Goal: Information Seeking & Learning: Learn about a topic

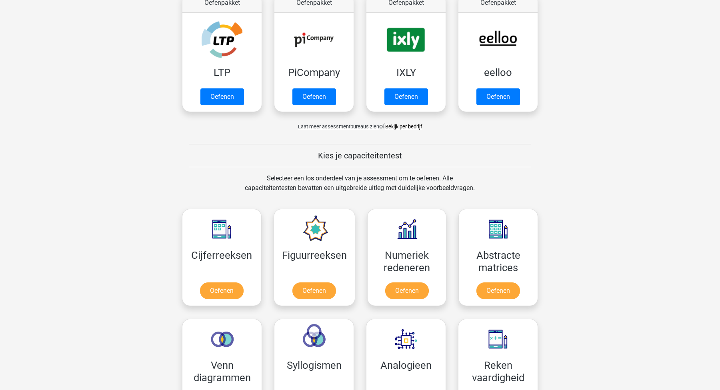
scroll to position [304, 0]
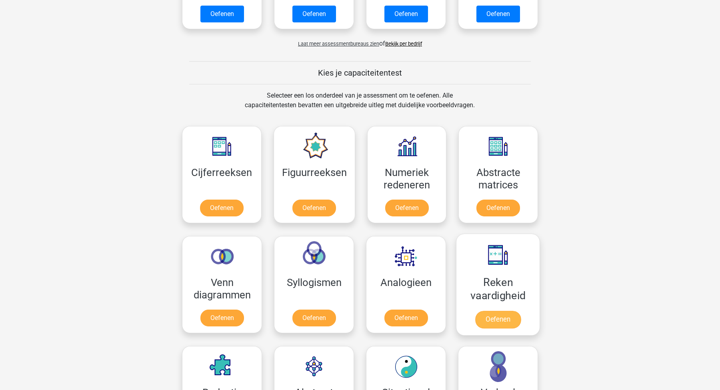
click at [493, 320] on link "Oefenen" at bounding box center [498, 320] width 46 height 18
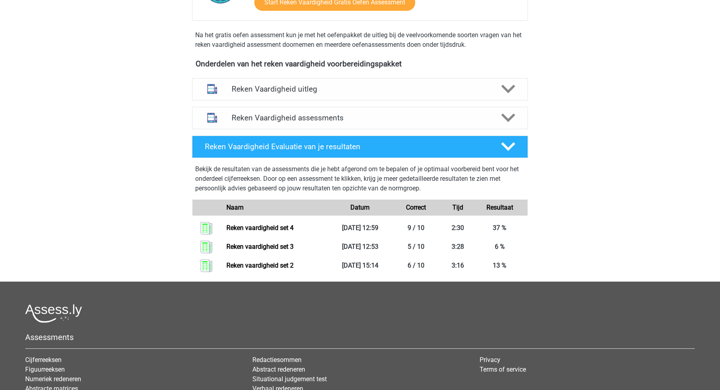
scroll to position [251, 0]
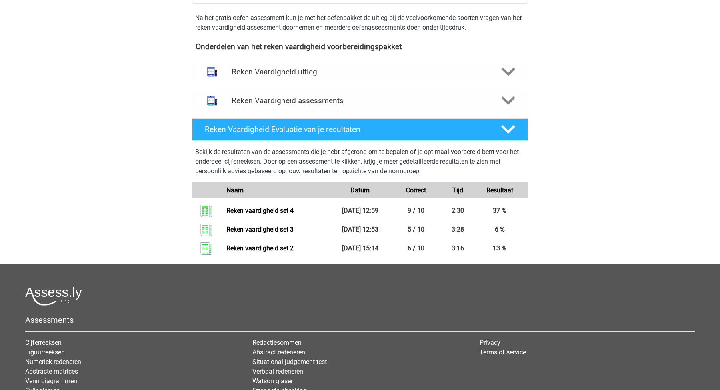
click at [365, 100] on h4 "Reken Vaardigheid assessments" at bounding box center [359, 100] width 257 height 9
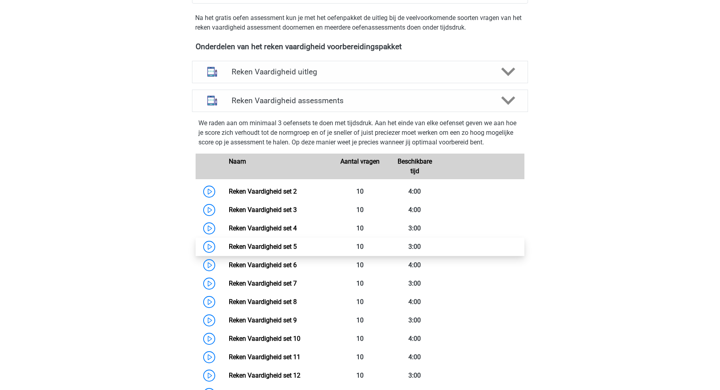
click at [297, 250] on link "Reken Vaardigheid set 5" at bounding box center [263, 247] width 68 height 8
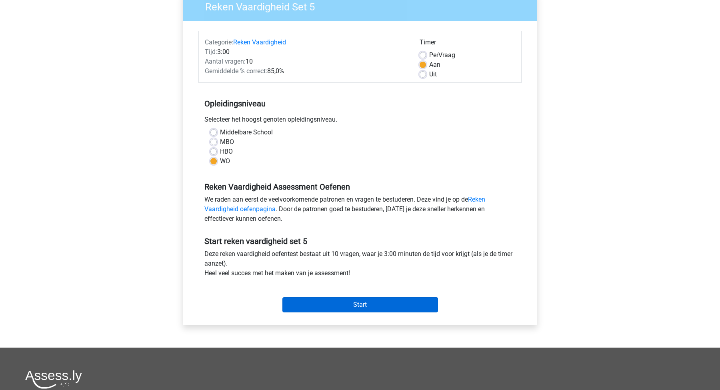
scroll to position [73, 0]
click at [380, 305] on input "Start" at bounding box center [360, 304] width 156 height 15
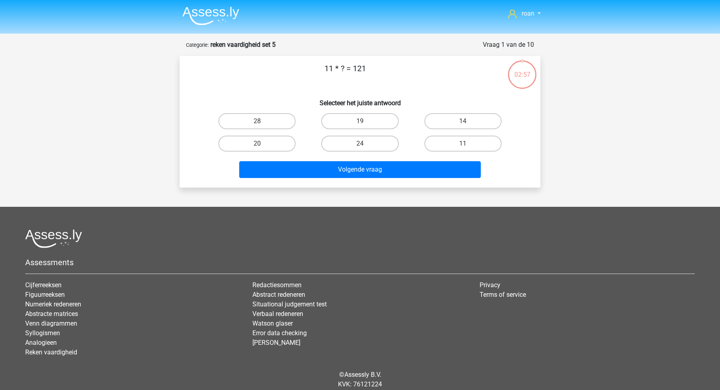
click at [475, 152] on div "11" at bounding box center [462, 143] width 103 height 22
click at [475, 152] on label "11" at bounding box center [462, 144] width 77 height 16
click at [468, 149] on input "11" at bounding box center [465, 146] width 5 height 5
radio input "true"
click at [429, 183] on div "11 * ? = 121 Selecteer het juiste antwoord 28 19 14 20" at bounding box center [360, 122] width 361 height 132
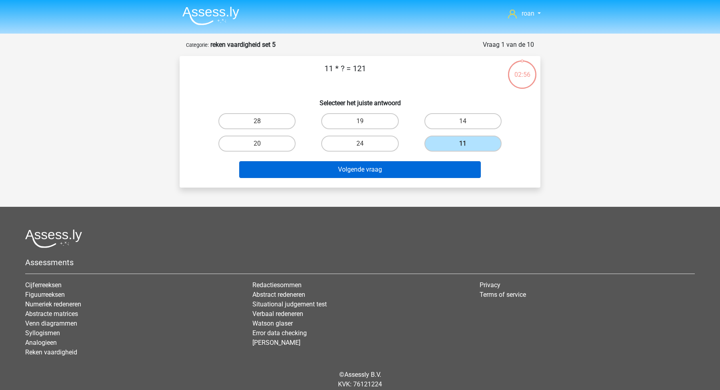
click at [430, 178] on button "Volgende vraag" at bounding box center [360, 169] width 242 height 17
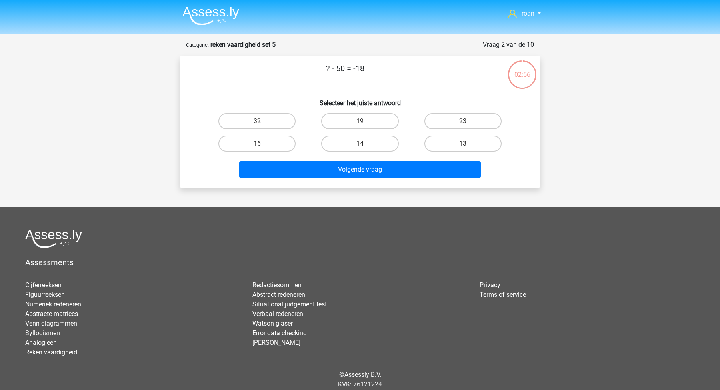
scroll to position [28, 0]
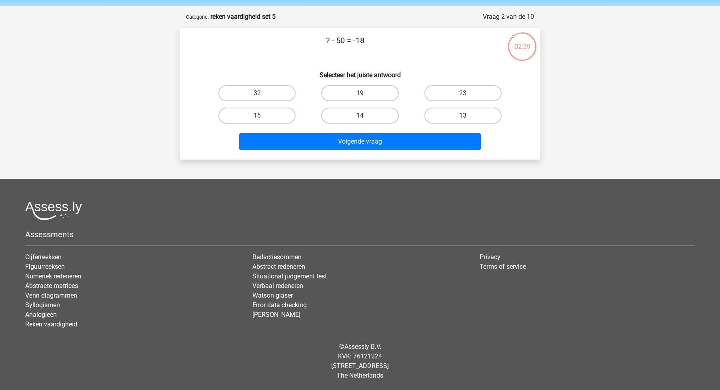
click at [262, 95] on label "32" at bounding box center [256, 93] width 77 height 16
click at [262, 95] on input "32" at bounding box center [259, 95] width 5 height 5
radio input "true"
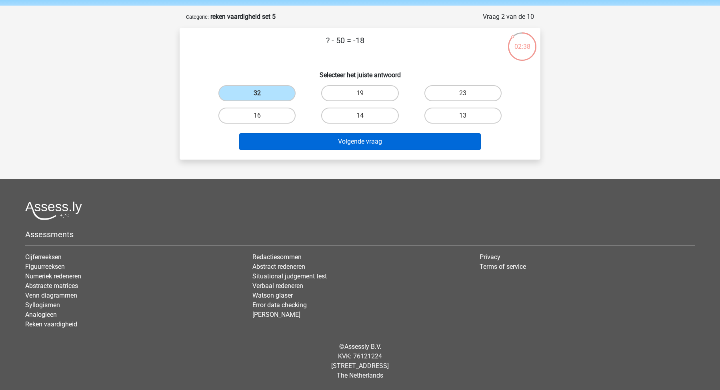
click at [332, 136] on button "Volgende vraag" at bounding box center [360, 141] width 242 height 17
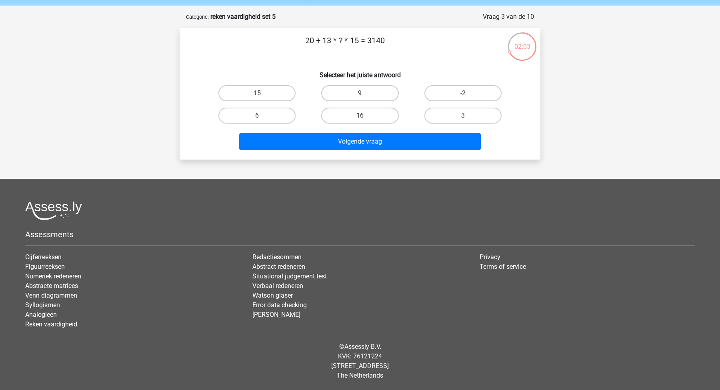
click at [345, 111] on label "16" at bounding box center [359, 116] width 77 height 16
click at [360, 116] on input "16" at bounding box center [362, 118] width 5 height 5
radio input "true"
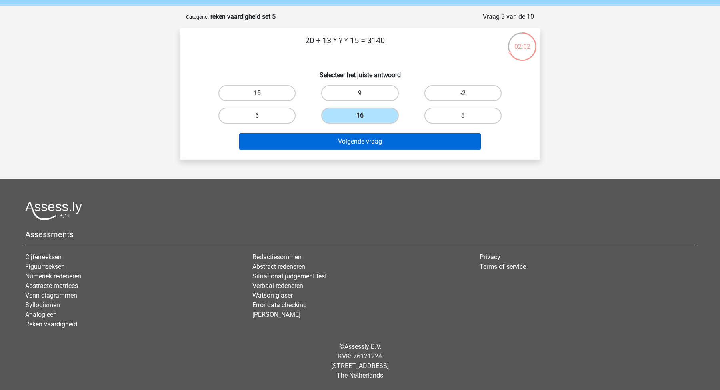
click at [355, 146] on button "Volgende vraag" at bounding box center [360, 141] width 242 height 17
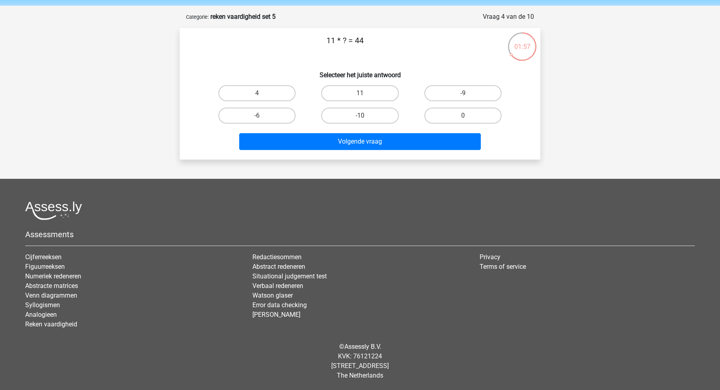
click at [267, 78] on h6 "Selecteer het juiste antwoord" at bounding box center [359, 72] width 335 height 14
click at [266, 99] on label "4" at bounding box center [256, 93] width 77 height 16
click at [262, 98] on input "4" at bounding box center [259, 95] width 5 height 5
radio input "true"
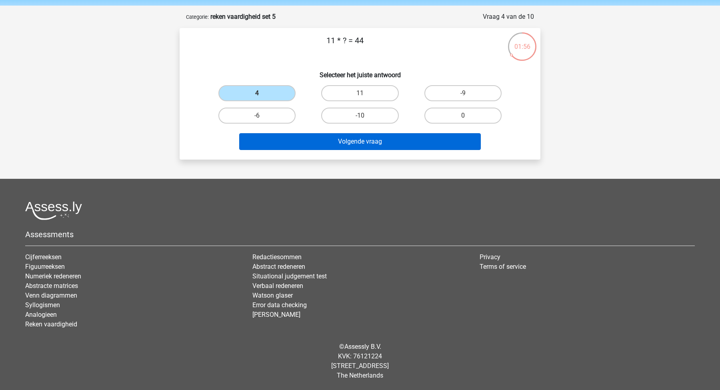
click at [339, 143] on button "Volgende vraag" at bounding box center [360, 141] width 242 height 17
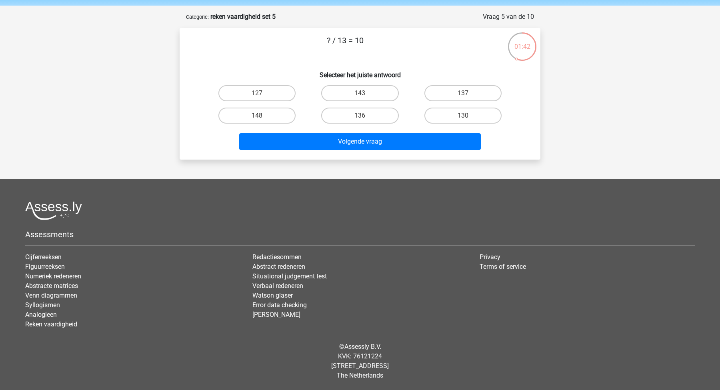
click at [453, 105] on div "130" at bounding box center [462, 115] width 103 height 22
click at [442, 108] on label "130" at bounding box center [462, 116] width 77 height 16
click at [463, 116] on input "130" at bounding box center [465, 118] width 5 height 5
radio input "true"
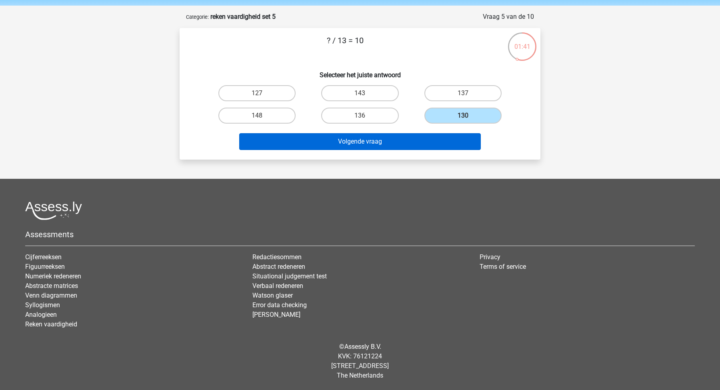
click at [405, 141] on button "Volgende vraag" at bounding box center [360, 141] width 242 height 17
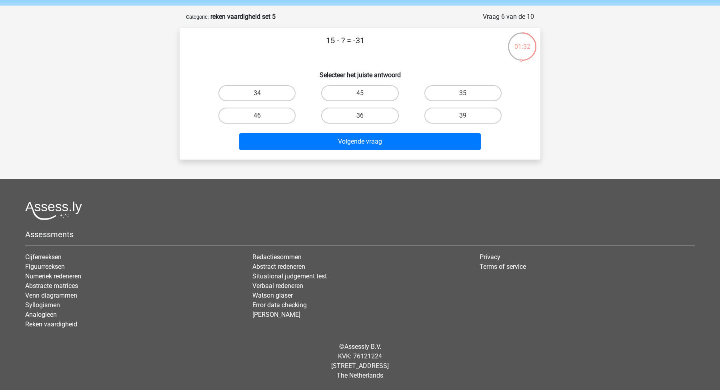
click at [338, 112] on label "36" at bounding box center [359, 116] width 77 height 16
click at [360, 116] on input "36" at bounding box center [362, 118] width 5 height 5
radio input "true"
click at [280, 120] on label "46" at bounding box center [256, 116] width 77 height 16
click at [262, 120] on input "46" at bounding box center [259, 118] width 5 height 5
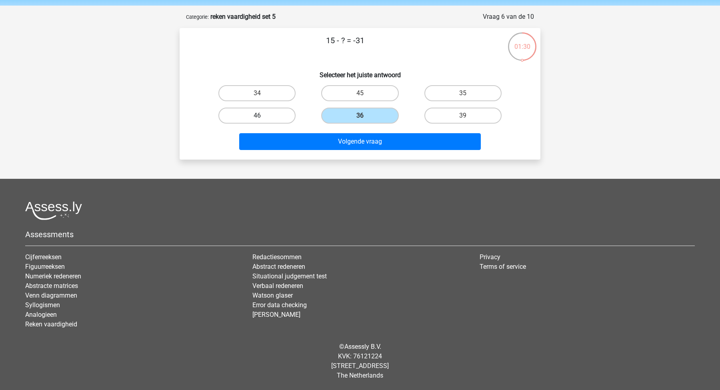
radio input "true"
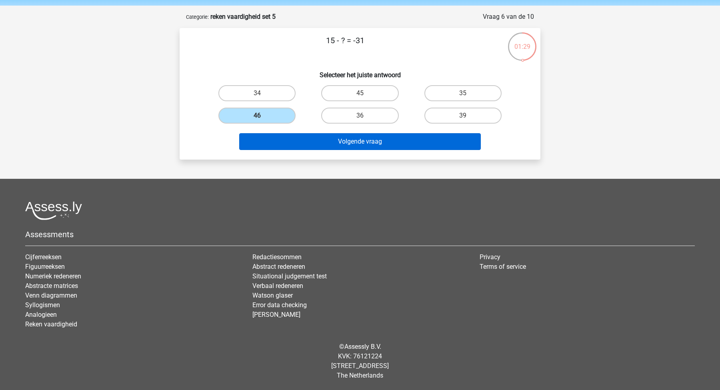
click at [333, 138] on button "Volgende vraag" at bounding box center [360, 141] width 242 height 17
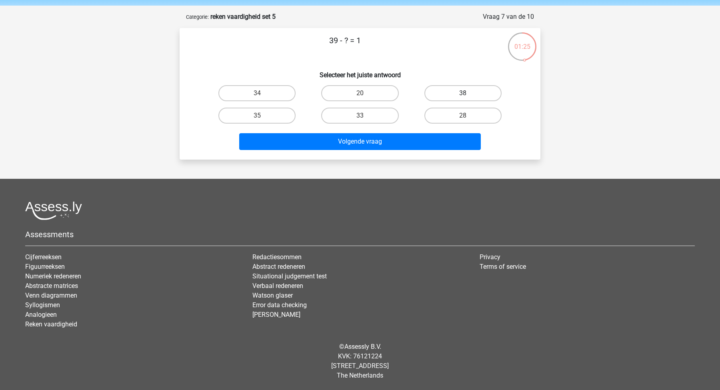
click at [477, 95] on label "38" at bounding box center [462, 93] width 77 height 16
click at [468, 95] on input "38" at bounding box center [465, 95] width 5 height 5
radio input "true"
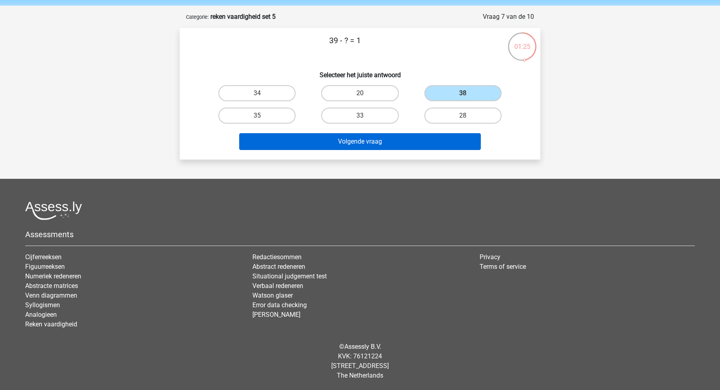
click at [420, 134] on button "Volgende vraag" at bounding box center [360, 141] width 242 height 17
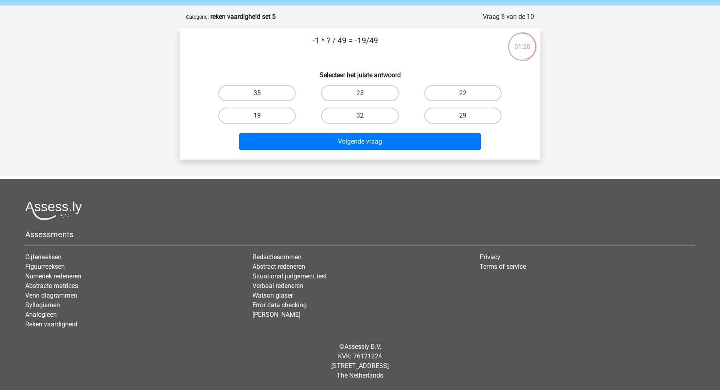
click at [273, 117] on label "19" at bounding box center [256, 116] width 77 height 16
click at [262, 117] on input "19" at bounding box center [259, 118] width 5 height 5
radio input "true"
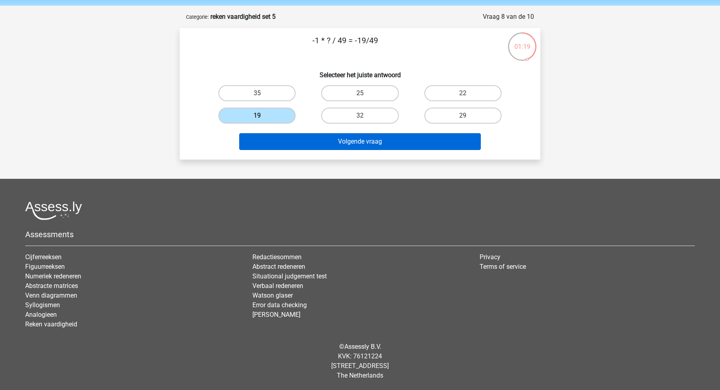
click at [342, 137] on button "Volgende vraag" at bounding box center [360, 141] width 242 height 17
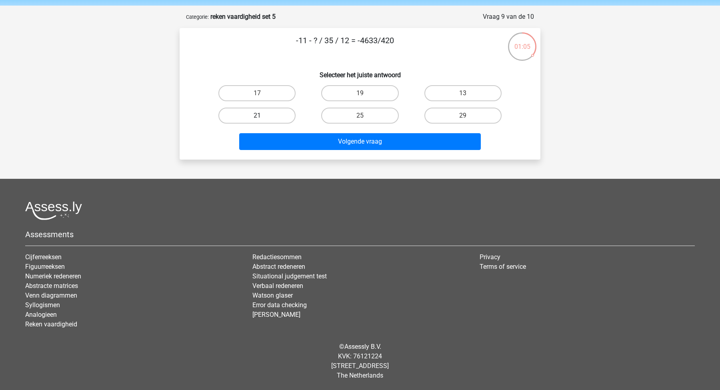
click at [278, 113] on label "21" at bounding box center [256, 116] width 77 height 16
click at [262, 116] on input "21" at bounding box center [259, 118] width 5 height 5
radio input "true"
click at [457, 116] on label "29" at bounding box center [462, 116] width 77 height 16
click at [463, 116] on input "29" at bounding box center [465, 118] width 5 height 5
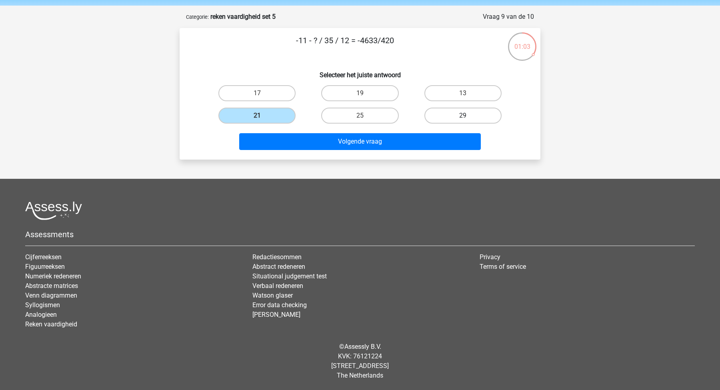
radio input "true"
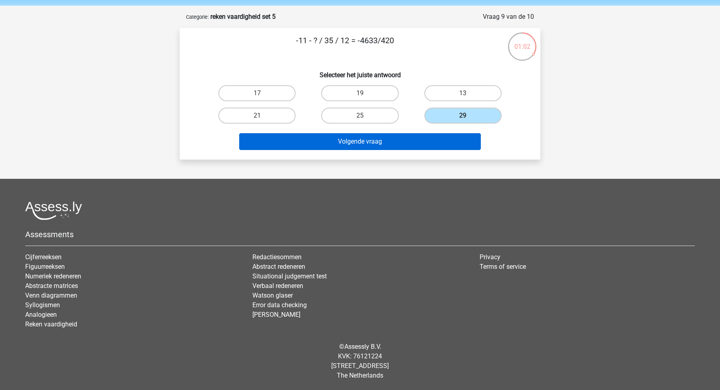
click at [410, 135] on button "Volgende vraag" at bounding box center [360, 141] width 242 height 17
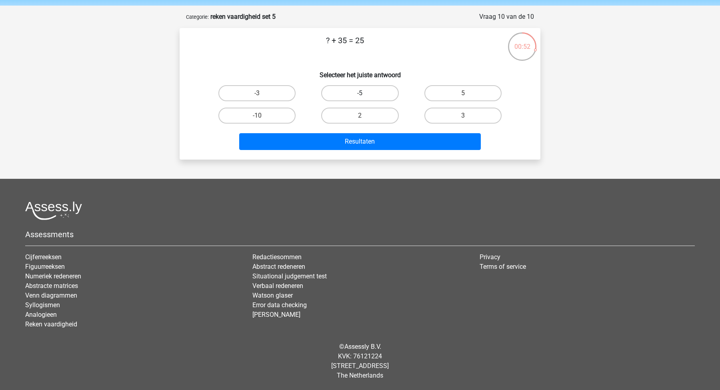
click at [383, 90] on label "-5" at bounding box center [359, 93] width 77 height 16
click at [365, 93] on input "-5" at bounding box center [362, 95] width 5 height 5
radio input "true"
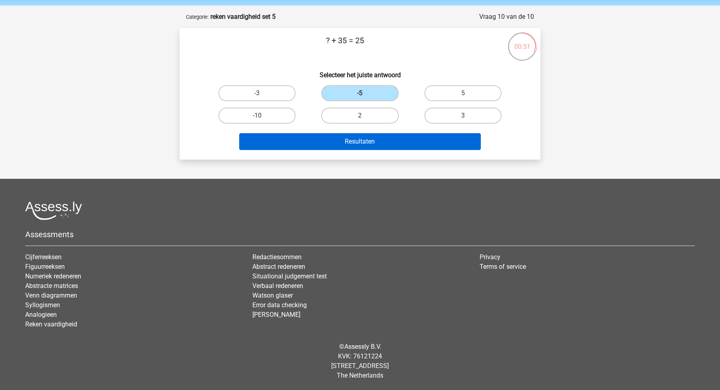
click at [349, 144] on button "Resultaten" at bounding box center [360, 141] width 242 height 17
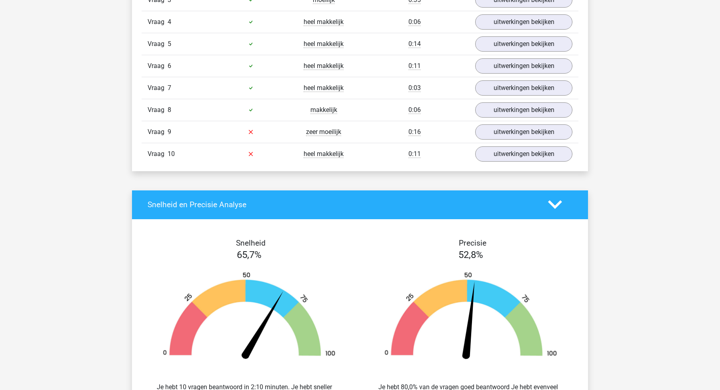
scroll to position [586, 0]
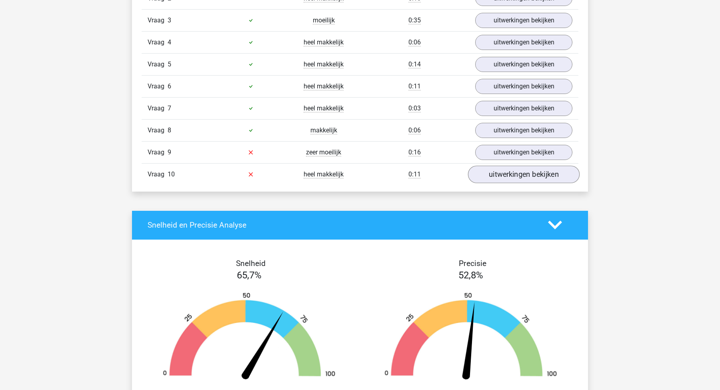
click at [519, 174] on link "uitwerkingen bekijken" at bounding box center [524, 175] width 112 height 18
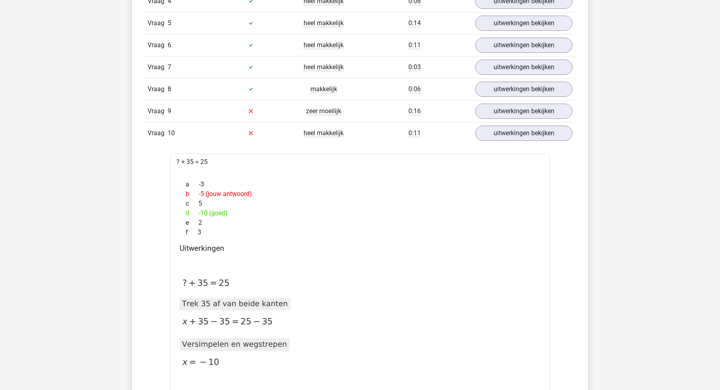
scroll to position [625, 0]
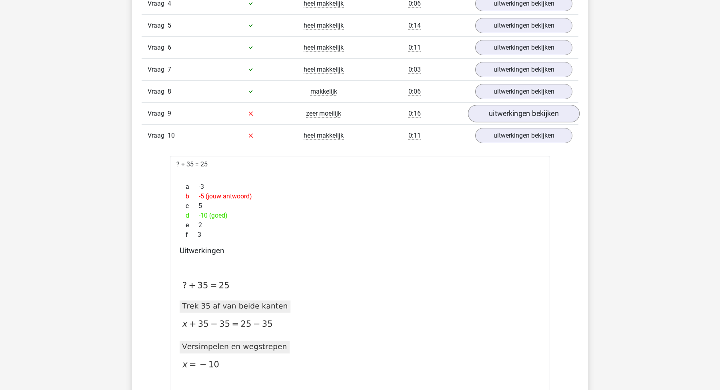
click at [525, 110] on link "uitwerkingen bekijken" at bounding box center [524, 114] width 112 height 18
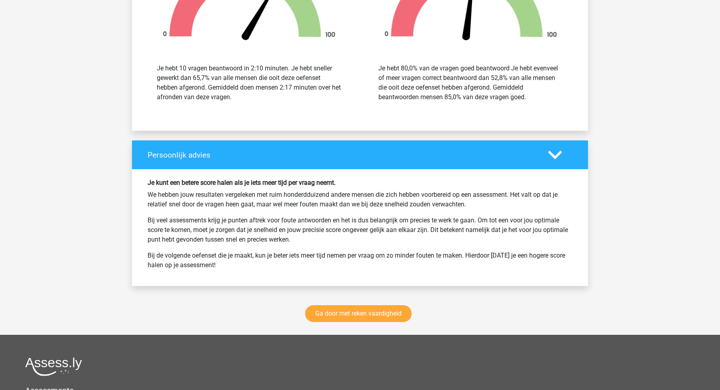
scroll to position [2127, 0]
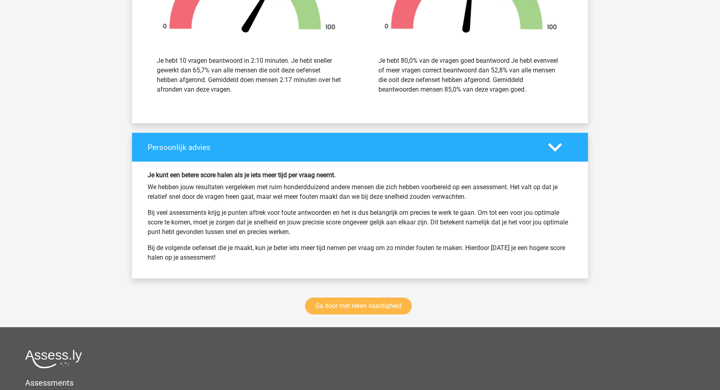
click at [368, 308] on link "Ga door met reken vaardigheid" at bounding box center [358, 305] width 106 height 17
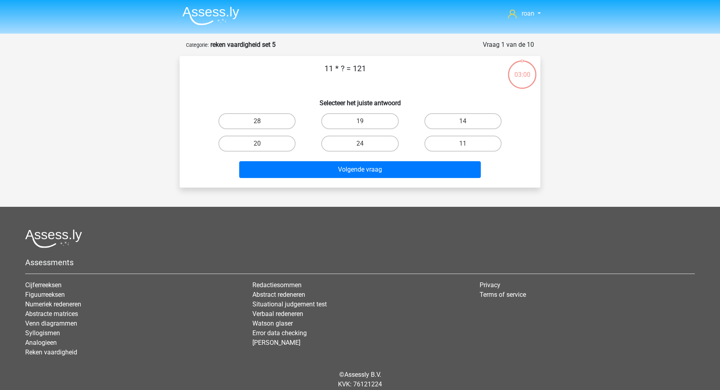
scroll to position [28, 0]
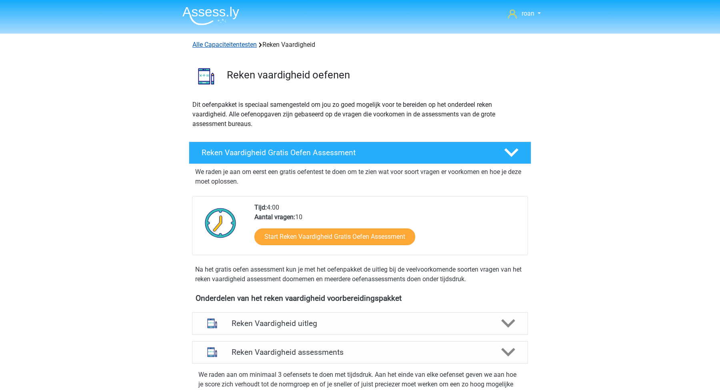
click at [241, 45] on link "Alle Capaciteitentesten" at bounding box center [224, 45] width 64 height 8
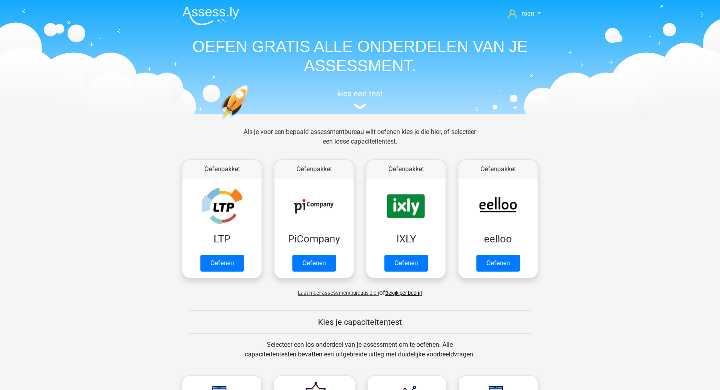
scroll to position [339, 0]
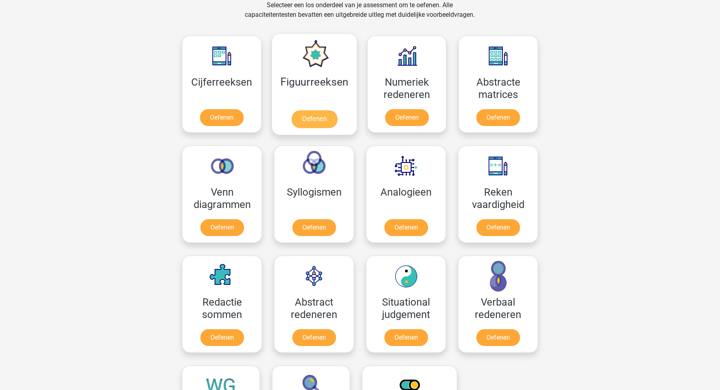
click at [313, 119] on link "Oefenen" at bounding box center [314, 119] width 46 height 18
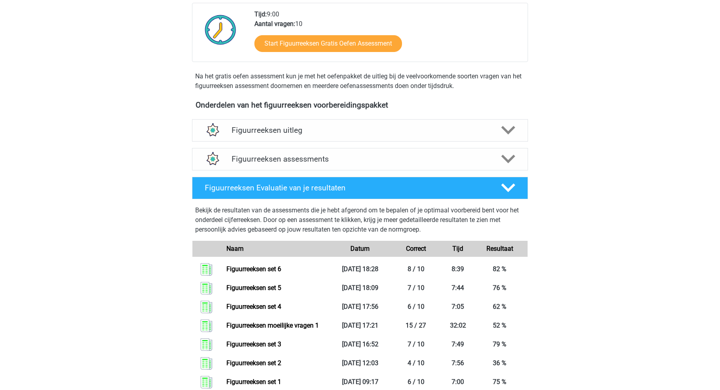
scroll to position [197, 0]
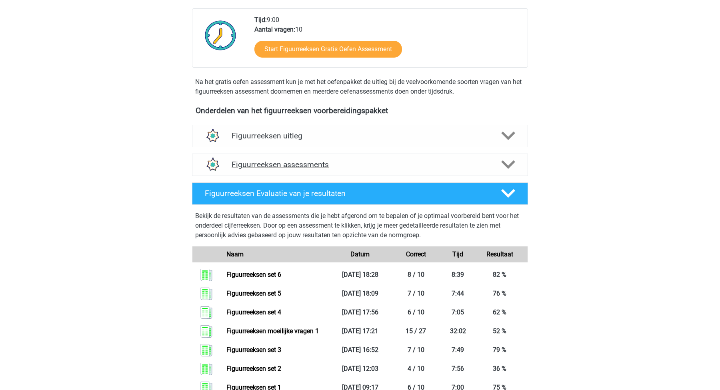
click at [358, 163] on h4 "Figuurreeksen assessments" at bounding box center [359, 164] width 257 height 9
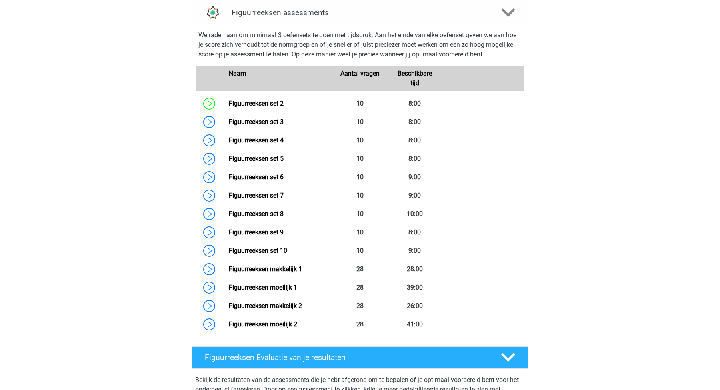
scroll to position [346, 0]
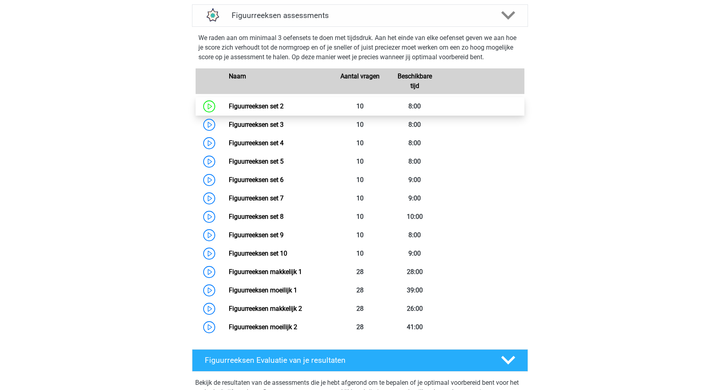
click at [229, 104] on link "Figuurreeksen set 2" at bounding box center [256, 106] width 55 height 8
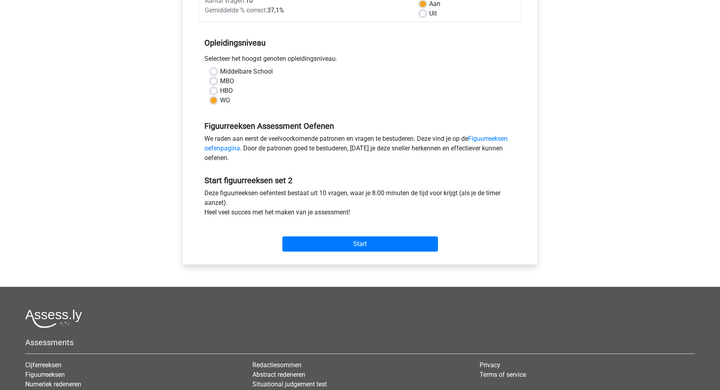
scroll to position [141, 0]
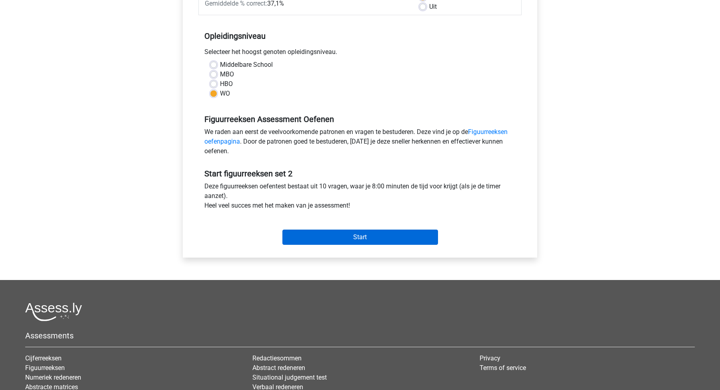
click at [361, 236] on input "Start" at bounding box center [360, 236] width 156 height 15
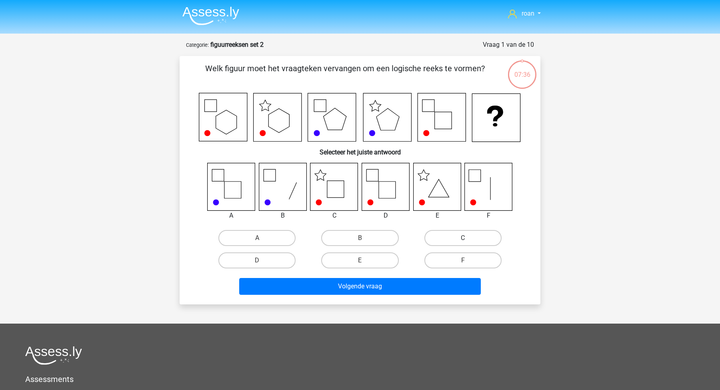
click at [478, 238] on label "C" at bounding box center [462, 238] width 77 height 16
click at [468, 238] on input "C" at bounding box center [465, 240] width 5 height 5
radio input "true"
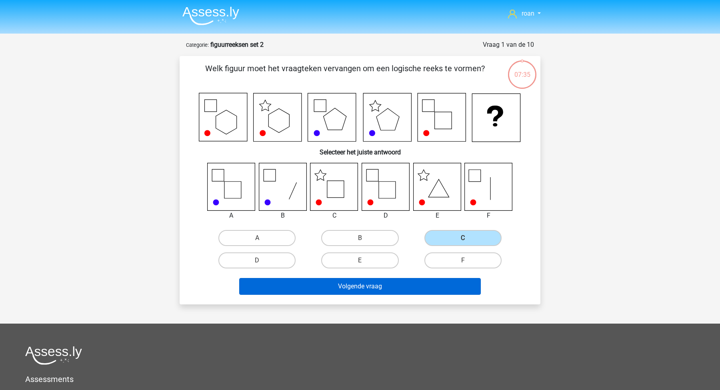
click at [409, 282] on button "Volgende vraag" at bounding box center [360, 286] width 242 height 17
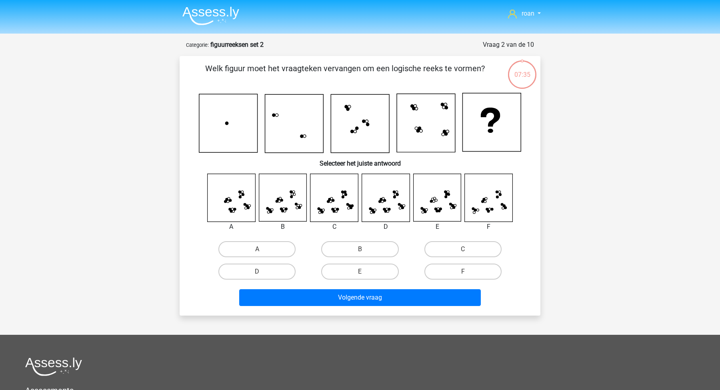
scroll to position [40, 0]
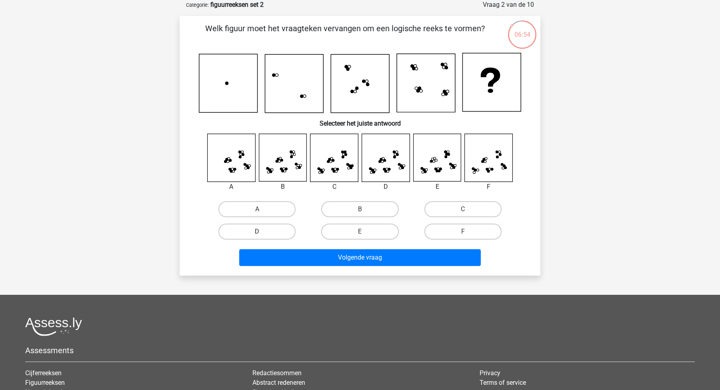
click at [275, 233] on label "D" at bounding box center [256, 231] width 77 height 16
click at [262, 233] on input "D" at bounding box center [259, 233] width 5 height 5
radio input "true"
click at [366, 275] on div "roan roan-hassan@live.nl Nederlands English" at bounding box center [360, 233] width 720 height 546
click at [374, 268] on div "Volgende vraag" at bounding box center [359, 259] width 309 height 20
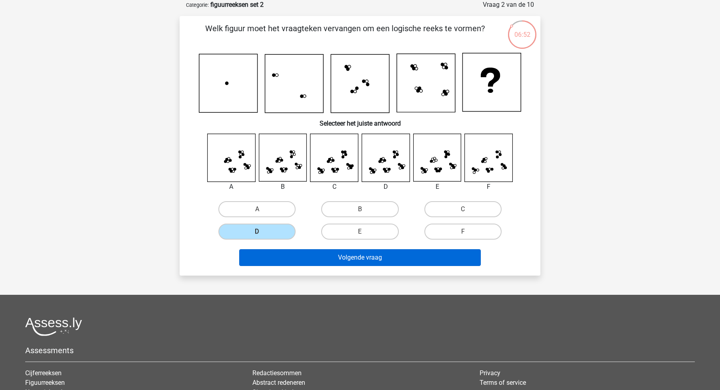
click at [359, 261] on button "Volgende vraag" at bounding box center [360, 257] width 242 height 17
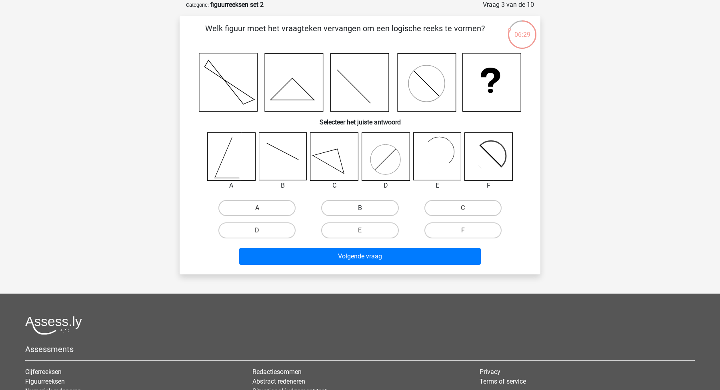
click at [368, 205] on label "B" at bounding box center [359, 208] width 77 height 16
click at [365, 208] on input "B" at bounding box center [362, 210] width 5 height 5
radio input "true"
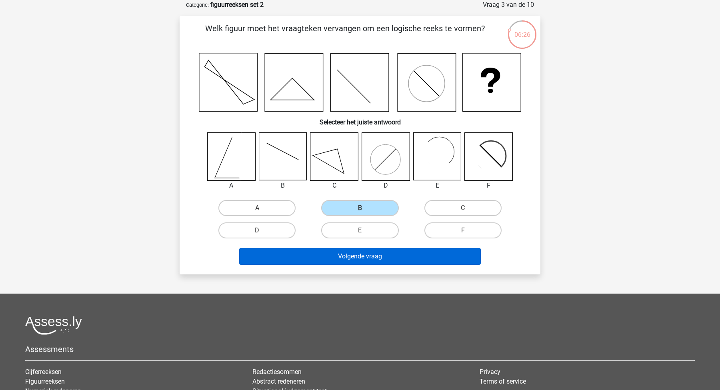
click at [359, 256] on button "Volgende vraag" at bounding box center [360, 256] width 242 height 17
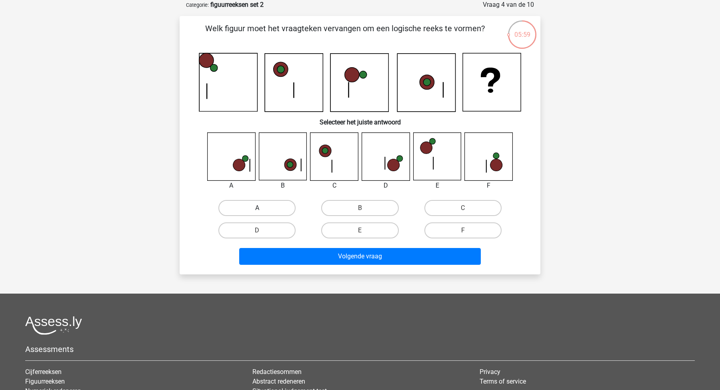
click at [251, 210] on label "A" at bounding box center [256, 208] width 77 height 16
click at [257, 210] on input "A" at bounding box center [259, 210] width 5 height 5
radio input "true"
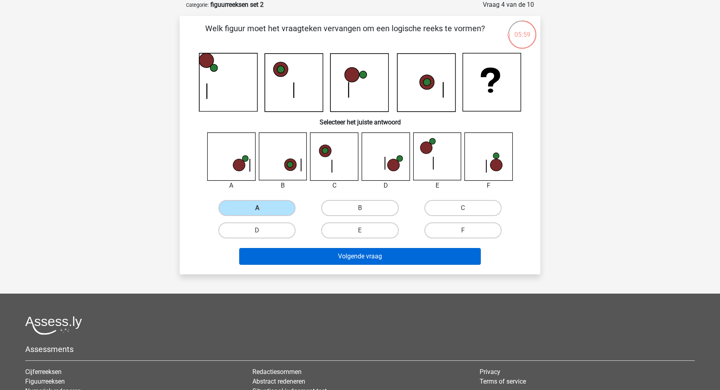
click at [323, 249] on button "Volgende vraag" at bounding box center [360, 256] width 242 height 17
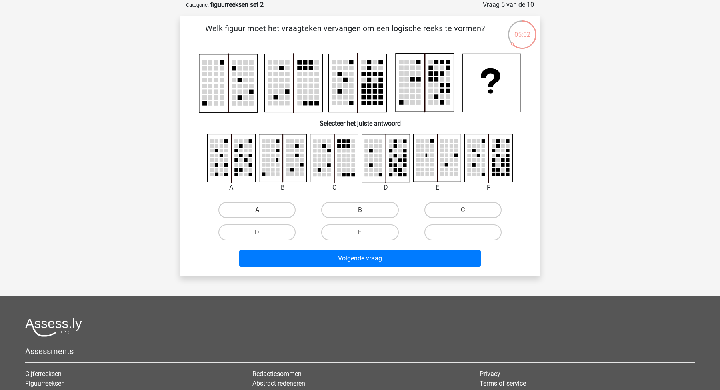
click at [465, 229] on label "F" at bounding box center [462, 232] width 77 height 16
click at [465, 232] on input "F" at bounding box center [465, 234] width 5 height 5
radio input "true"
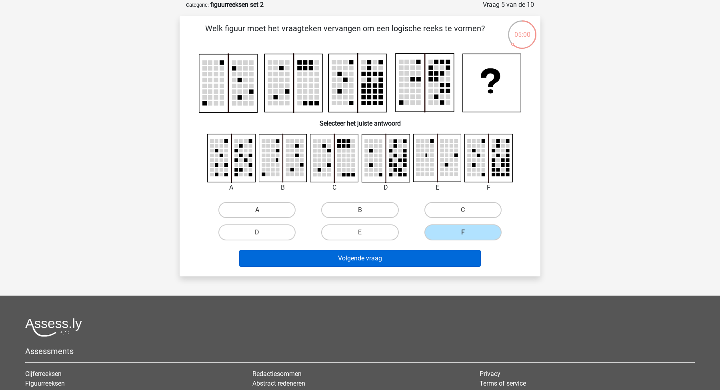
click at [422, 259] on button "Volgende vraag" at bounding box center [360, 258] width 242 height 17
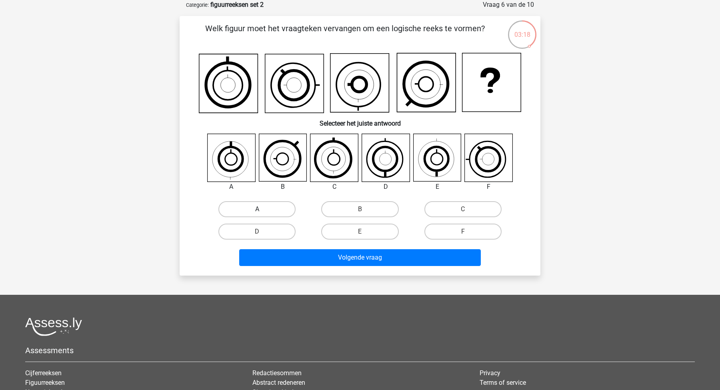
click at [260, 201] on label "A" at bounding box center [256, 209] width 77 height 16
click at [260, 209] on input "A" at bounding box center [259, 211] width 5 height 5
radio input "true"
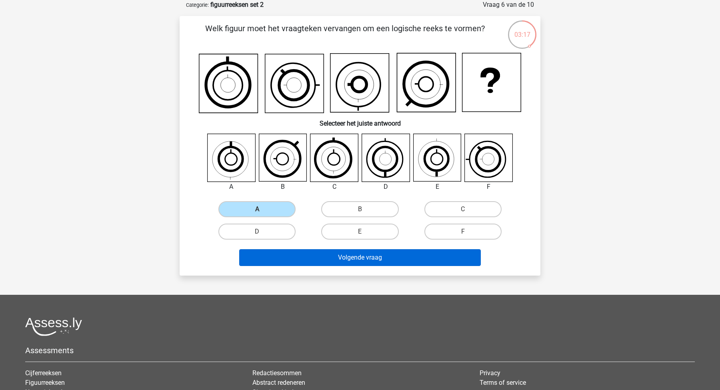
click at [283, 260] on button "Volgende vraag" at bounding box center [360, 257] width 242 height 17
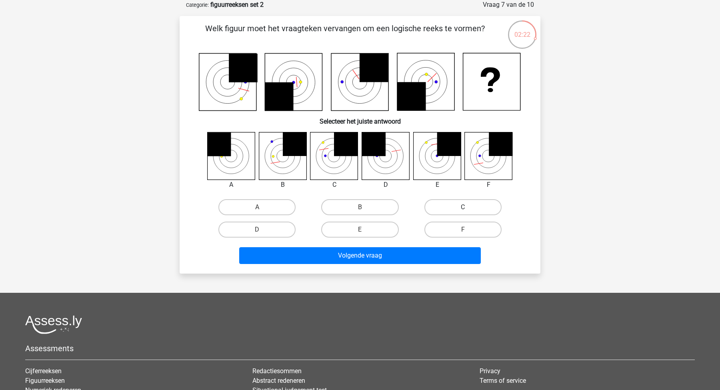
click at [443, 207] on label "C" at bounding box center [462, 207] width 77 height 16
click at [463, 207] on input "C" at bounding box center [465, 209] width 5 height 5
radio input "true"
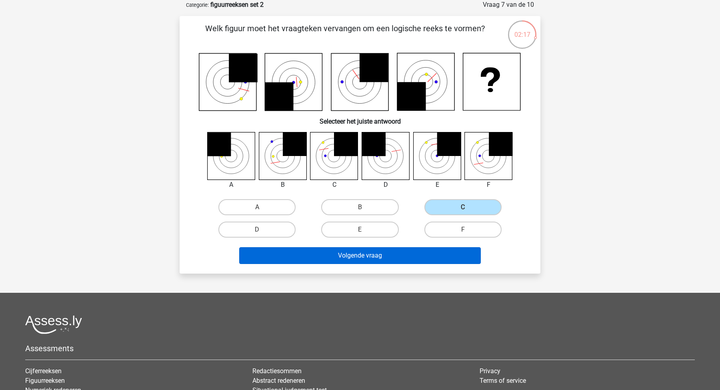
click at [313, 262] on button "Volgende vraag" at bounding box center [360, 255] width 242 height 17
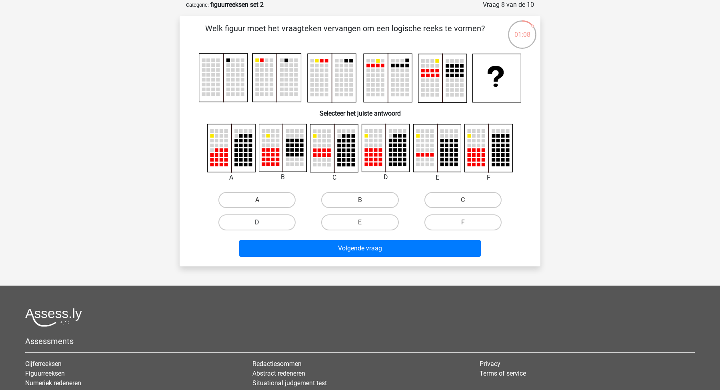
click at [274, 218] on label "D" at bounding box center [256, 222] width 77 height 16
click at [262, 222] on input "D" at bounding box center [259, 224] width 5 height 5
radio input "true"
click at [347, 259] on div "Volgende vraag" at bounding box center [359, 250] width 309 height 20
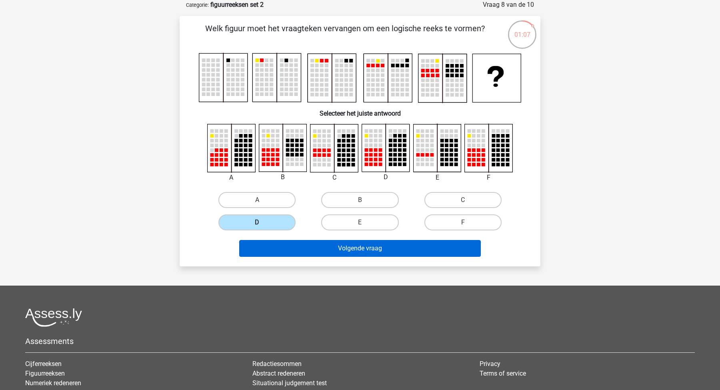
click at [359, 248] on button "Volgende vraag" at bounding box center [360, 248] width 242 height 17
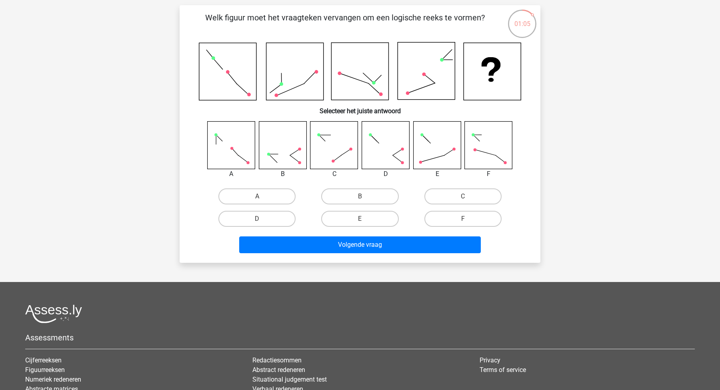
scroll to position [51, 0]
click at [288, 199] on label "A" at bounding box center [256, 196] width 77 height 16
click at [262, 199] on input "A" at bounding box center [259, 198] width 5 height 5
radio input "true"
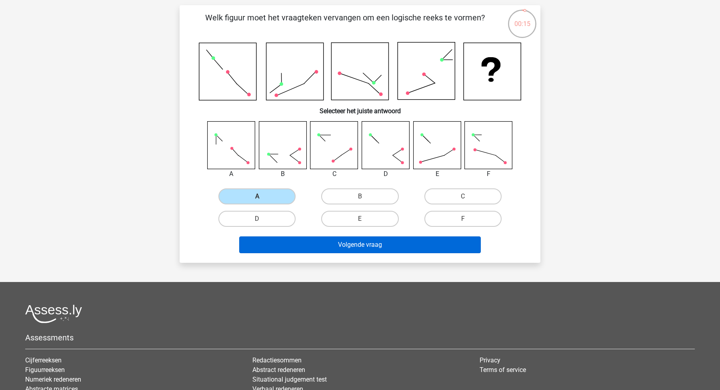
click at [341, 244] on button "Volgende vraag" at bounding box center [360, 244] width 242 height 17
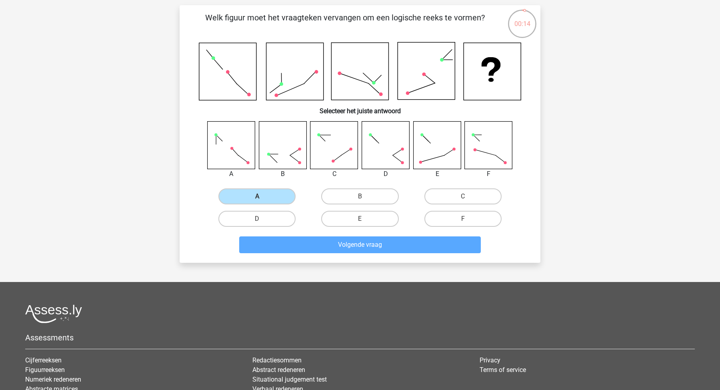
scroll to position [40, 0]
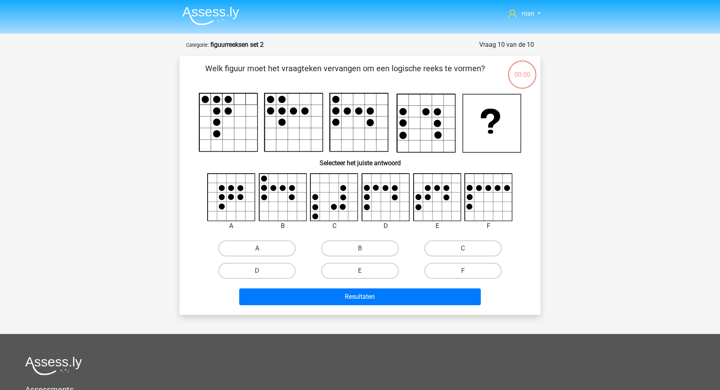
scroll to position [40, 0]
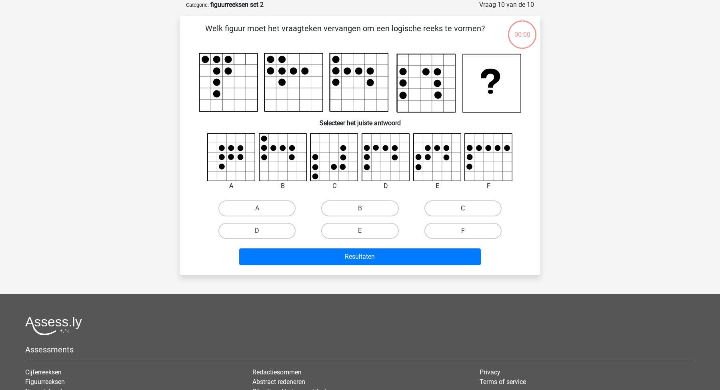
click at [445, 209] on label "C" at bounding box center [462, 208] width 77 height 16
click at [463, 209] on input "C" at bounding box center [465, 210] width 5 height 5
radio input "true"
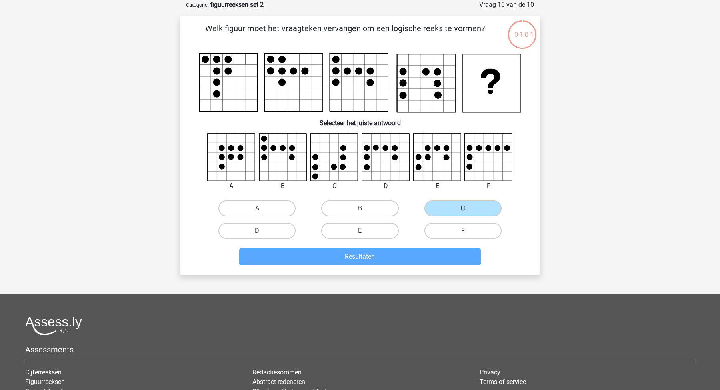
click at [365, 265] on div "Resultaten" at bounding box center [359, 258] width 309 height 20
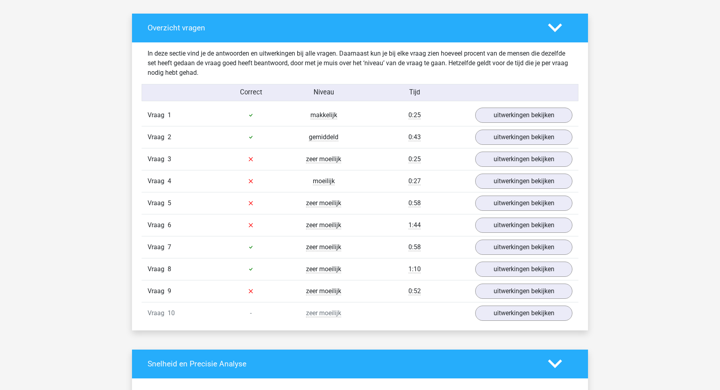
scroll to position [464, 0]
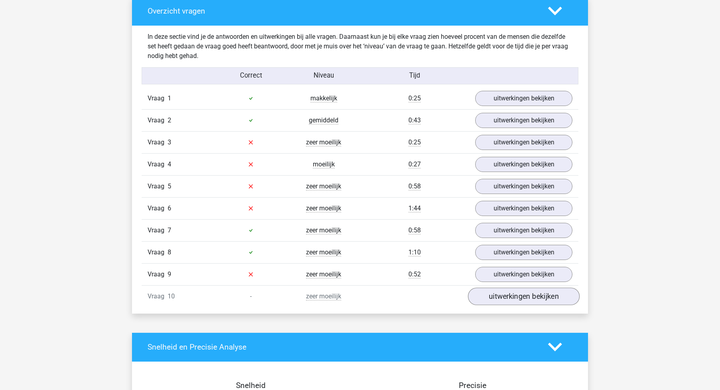
click at [497, 291] on link "uitwerkingen bekijken" at bounding box center [524, 296] width 112 height 18
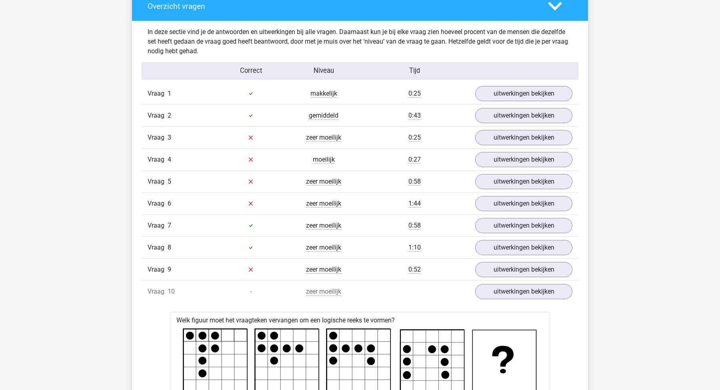
scroll to position [465, 0]
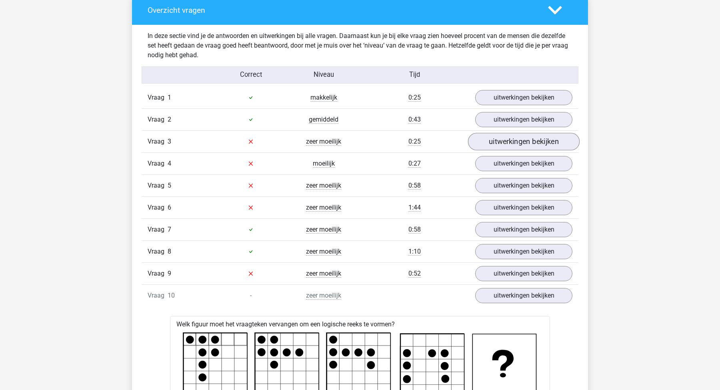
click at [514, 144] on link "uitwerkingen bekijken" at bounding box center [524, 142] width 112 height 18
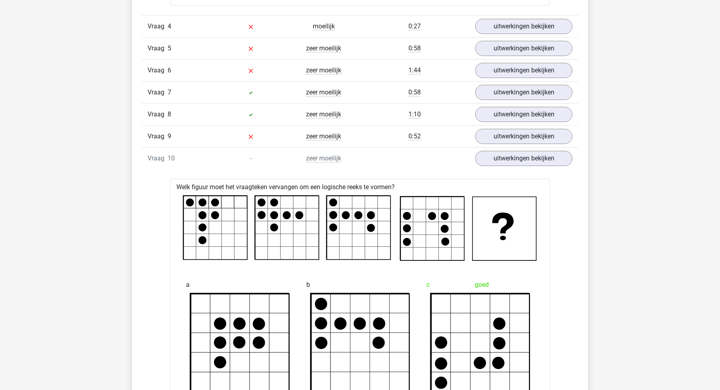
scroll to position [1004, 0]
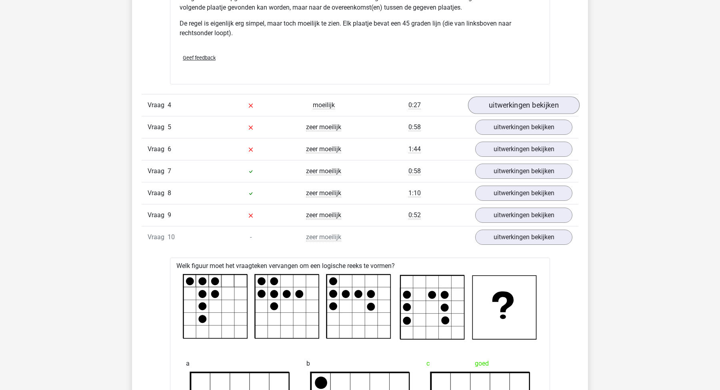
click at [503, 107] on link "uitwerkingen bekijken" at bounding box center [524, 105] width 112 height 18
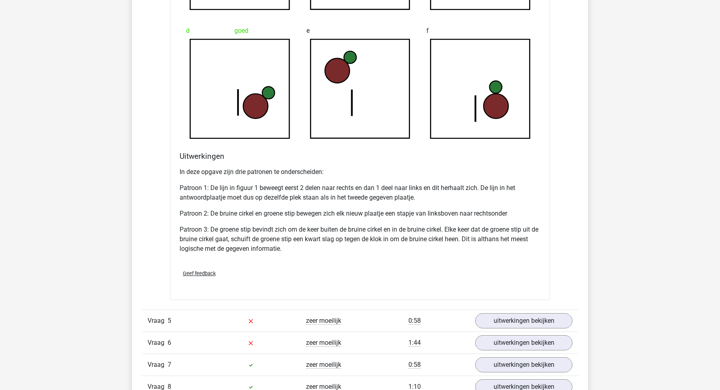
scroll to position [1400, 0]
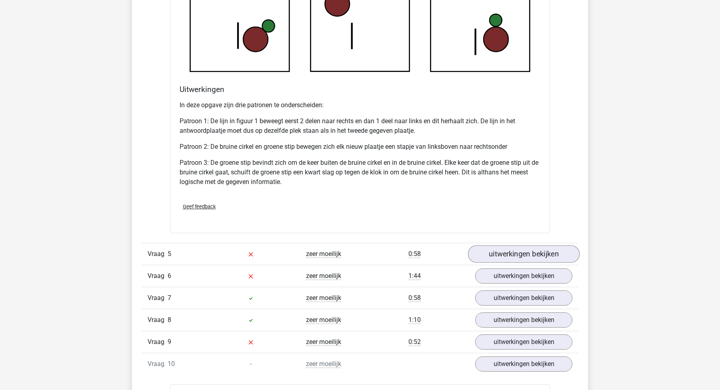
click at [521, 253] on link "uitwerkingen bekijken" at bounding box center [524, 254] width 112 height 18
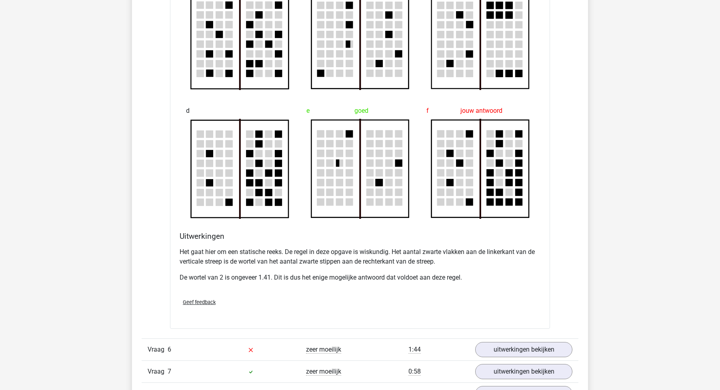
scroll to position [0, 0]
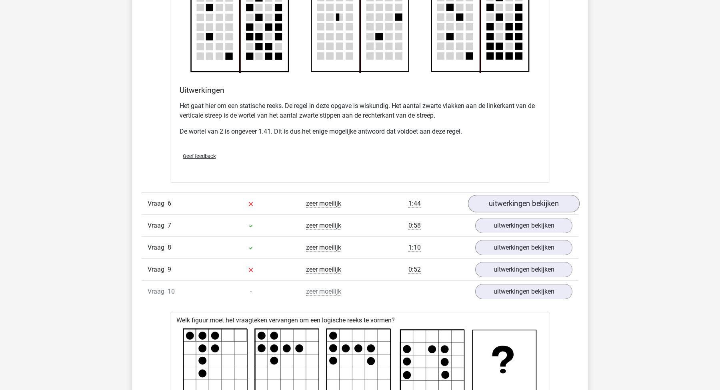
click at [503, 203] on link "uitwerkingen bekijken" at bounding box center [524, 204] width 112 height 18
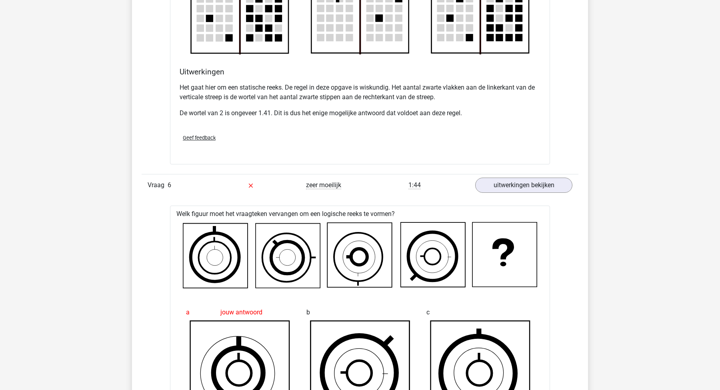
scroll to position [1375, 0]
